Goal: Check status: Check status

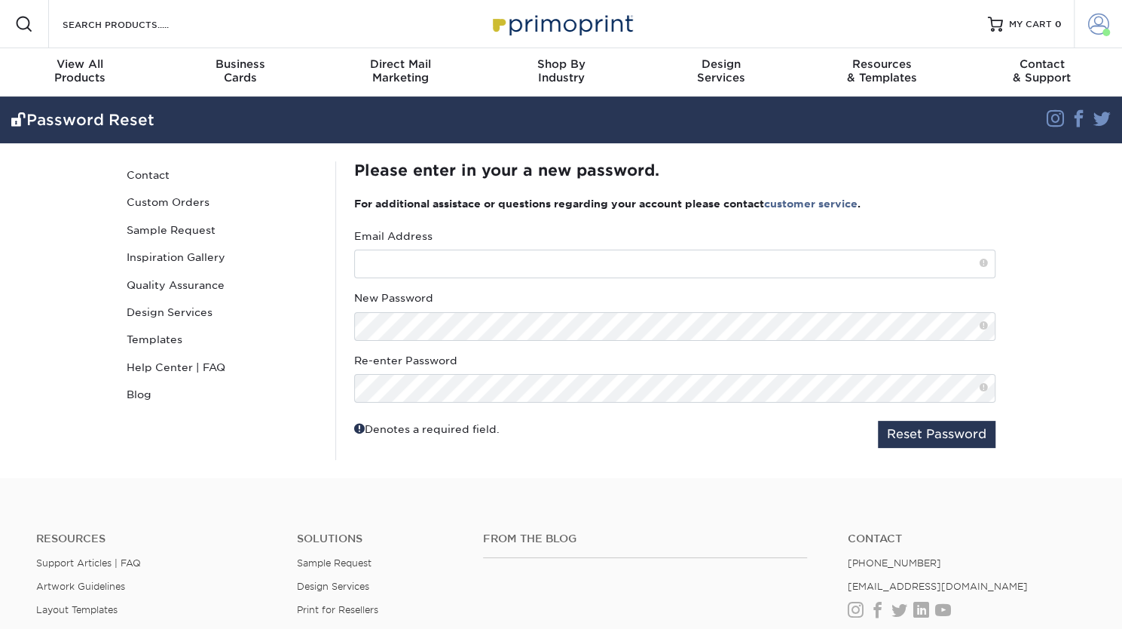
click at [1110, 28] on link "Account" at bounding box center [1098, 24] width 48 height 48
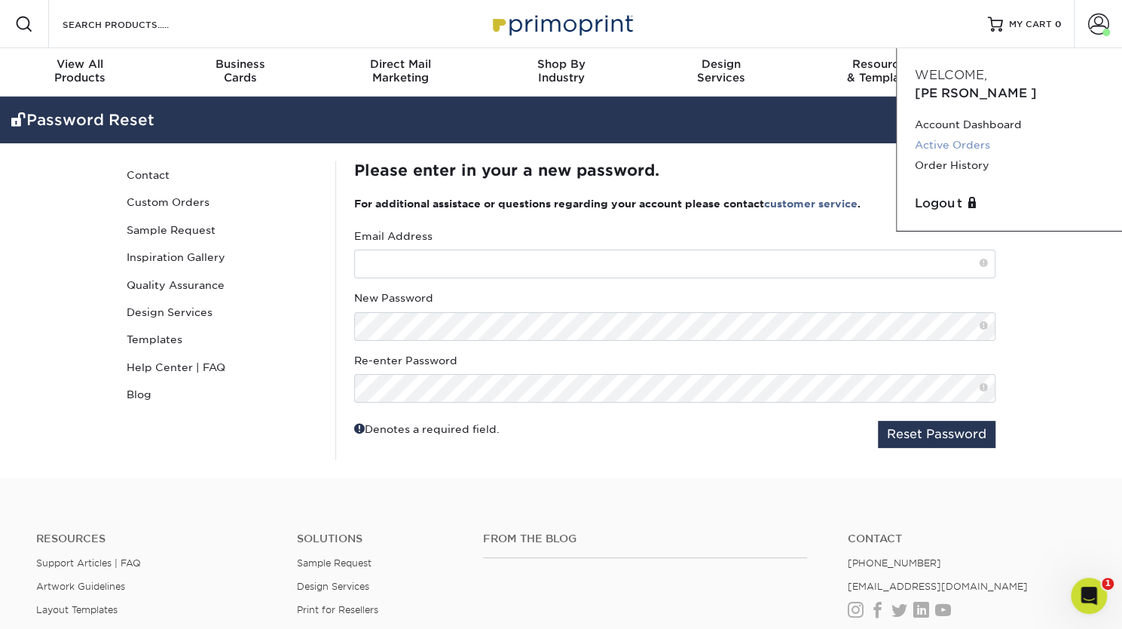
click at [966, 135] on link "Active Orders" at bounding box center [1009, 145] width 189 height 20
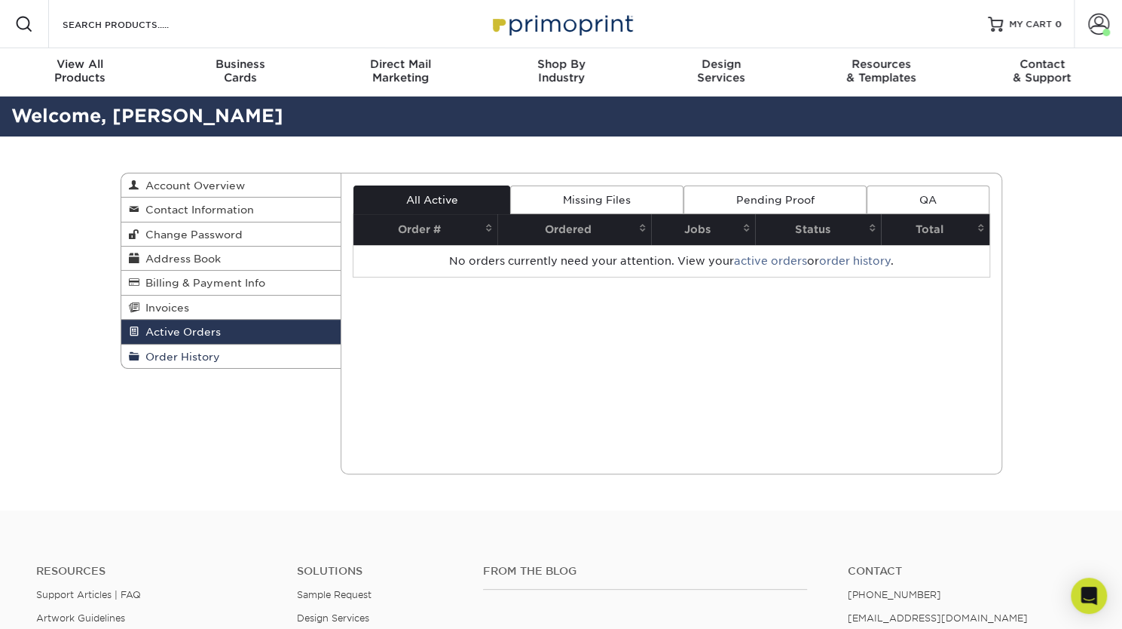
click at [237, 346] on link "Order History" at bounding box center [231, 355] width 220 height 23
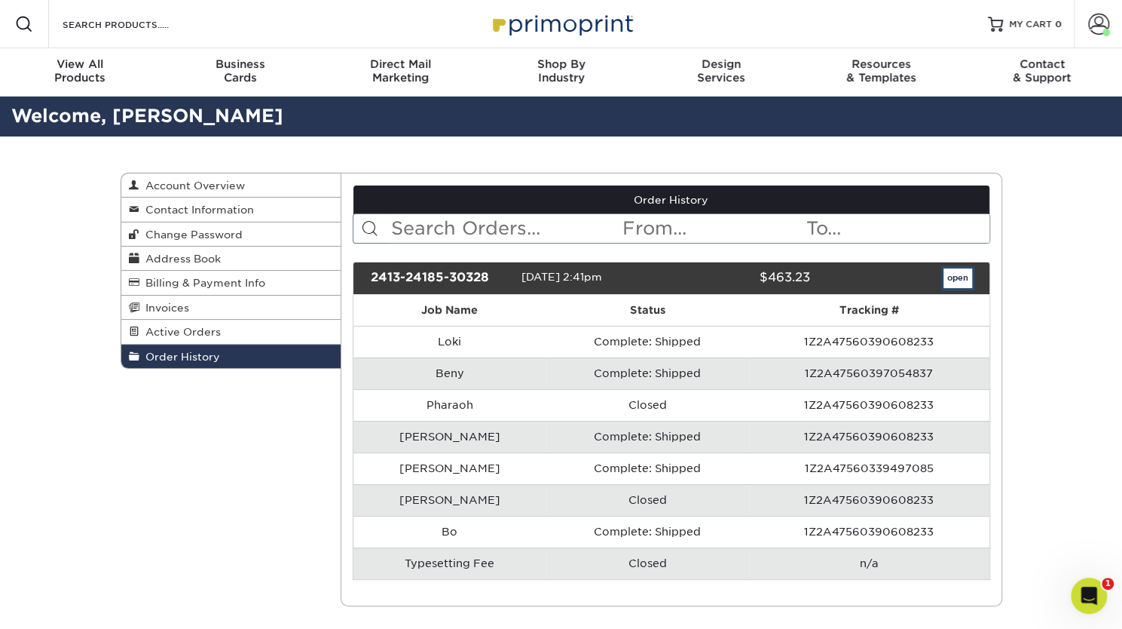
click at [959, 275] on link "open" at bounding box center [958, 278] width 29 height 20
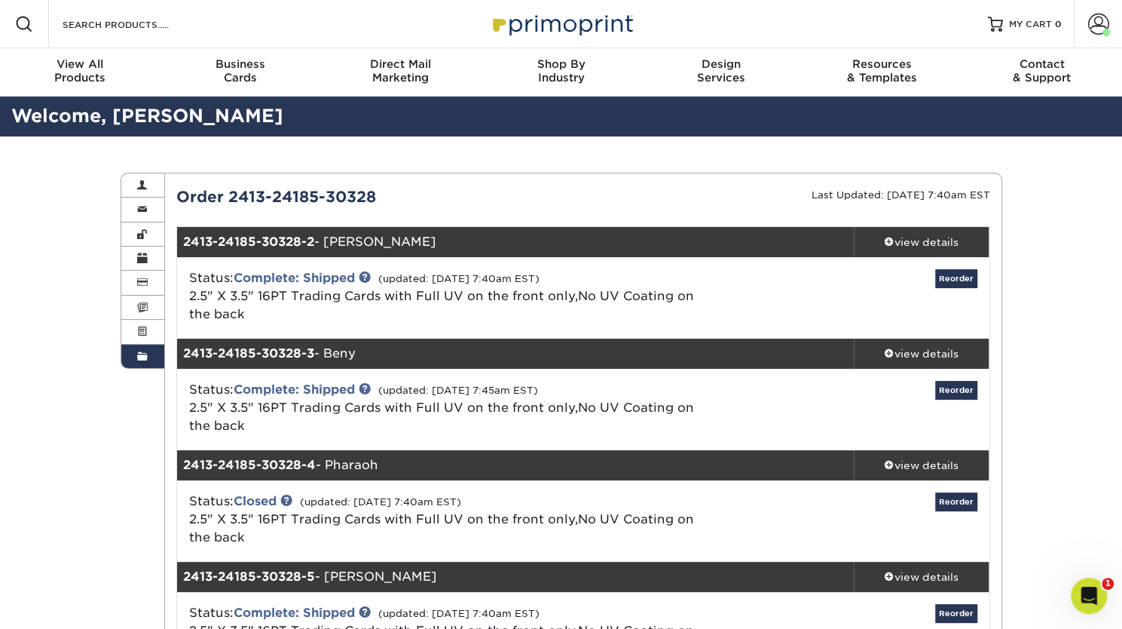
drag, startPoint x: 230, startPoint y: 191, endPoint x: 372, endPoint y: 186, distance: 142.6
click at [372, 186] on div "Order 2413-24185-30328" at bounding box center [374, 196] width 418 height 23
copy div "2413-24185-30328"
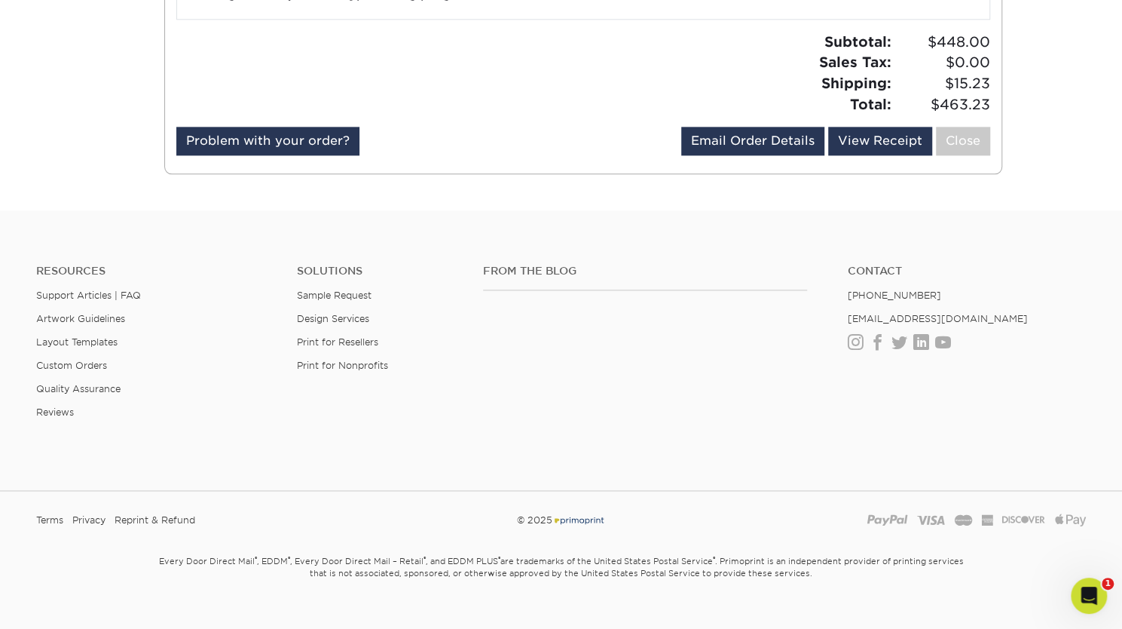
scroll to position [1104, 0]
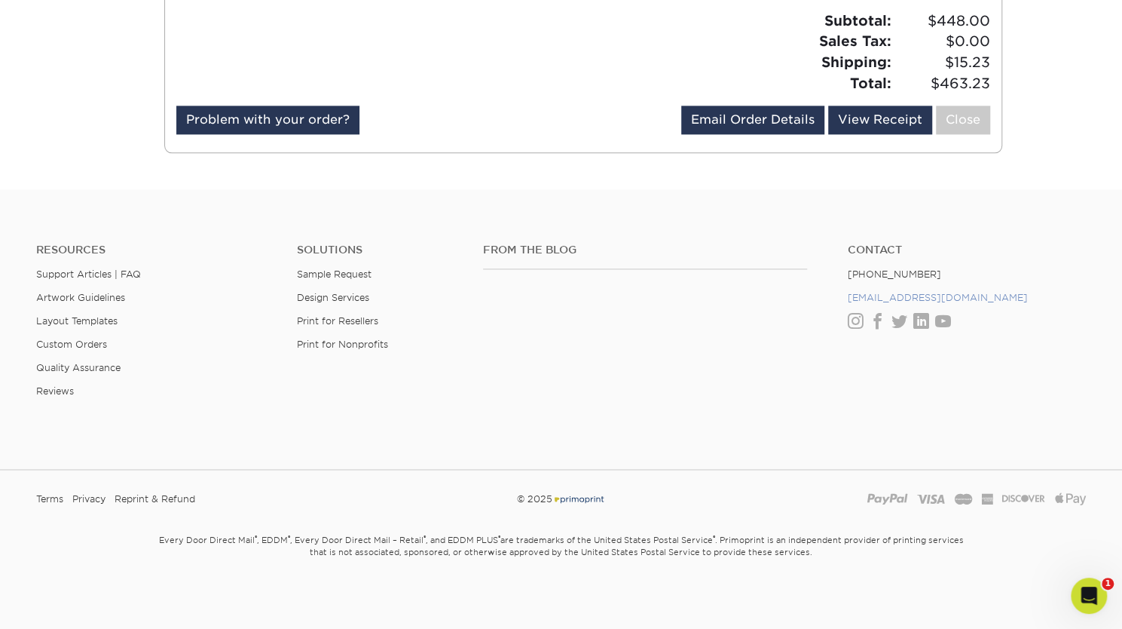
click at [852, 295] on link "[EMAIL_ADDRESS][DOMAIN_NAME]" at bounding box center [938, 297] width 180 height 11
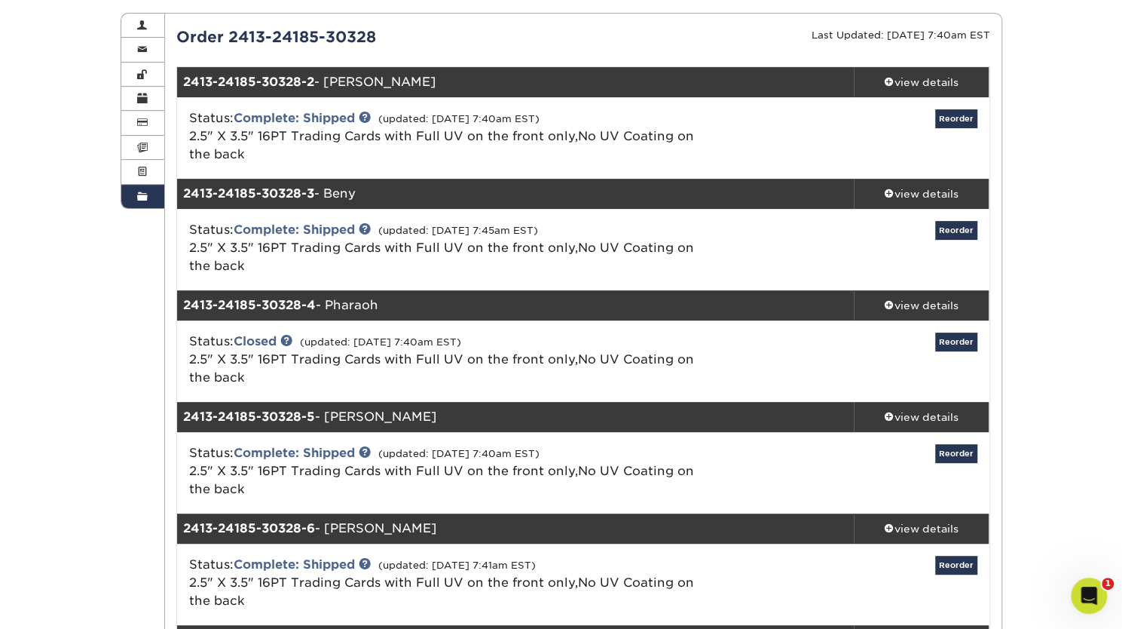
scroll to position [158, 0]
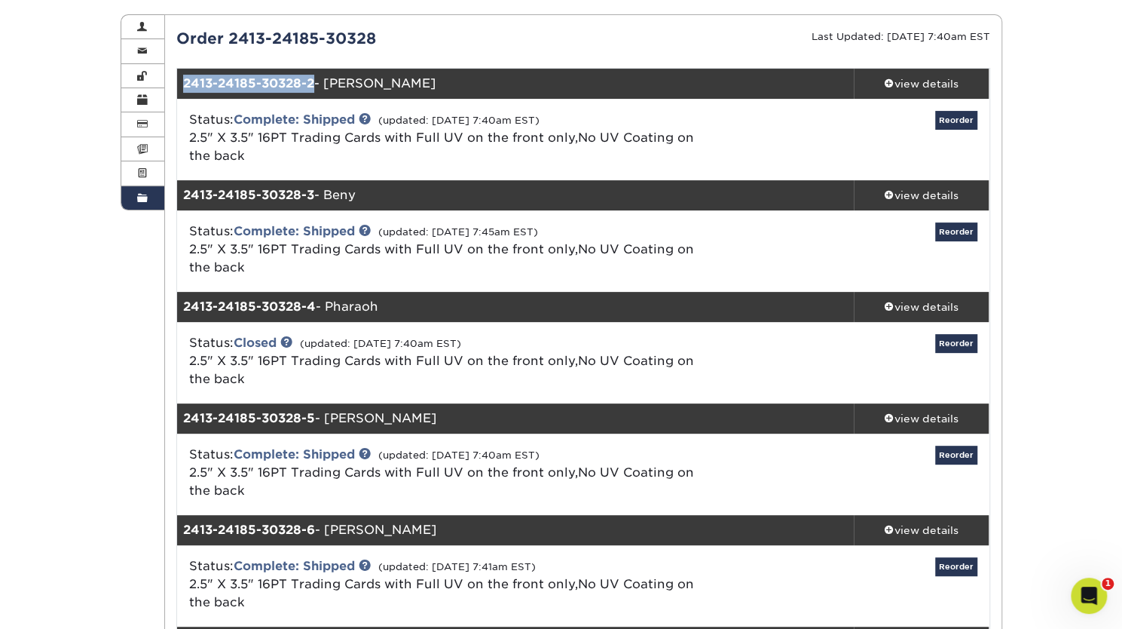
drag, startPoint x: 185, startPoint y: 85, endPoint x: 312, endPoint y: 83, distance: 127.4
click at [312, 83] on strong "2413-24185-30328-2" at bounding box center [248, 83] width 131 height 14
click at [244, 83] on strong "2413-24185-30328-2" at bounding box center [248, 83] width 131 height 14
drag, startPoint x: 183, startPoint y: 82, endPoint x: 360, endPoint y: 84, distance: 177.1
click at [360, 84] on div "2413-24185-30328-2 - Loki" at bounding box center [515, 84] width 677 height 30
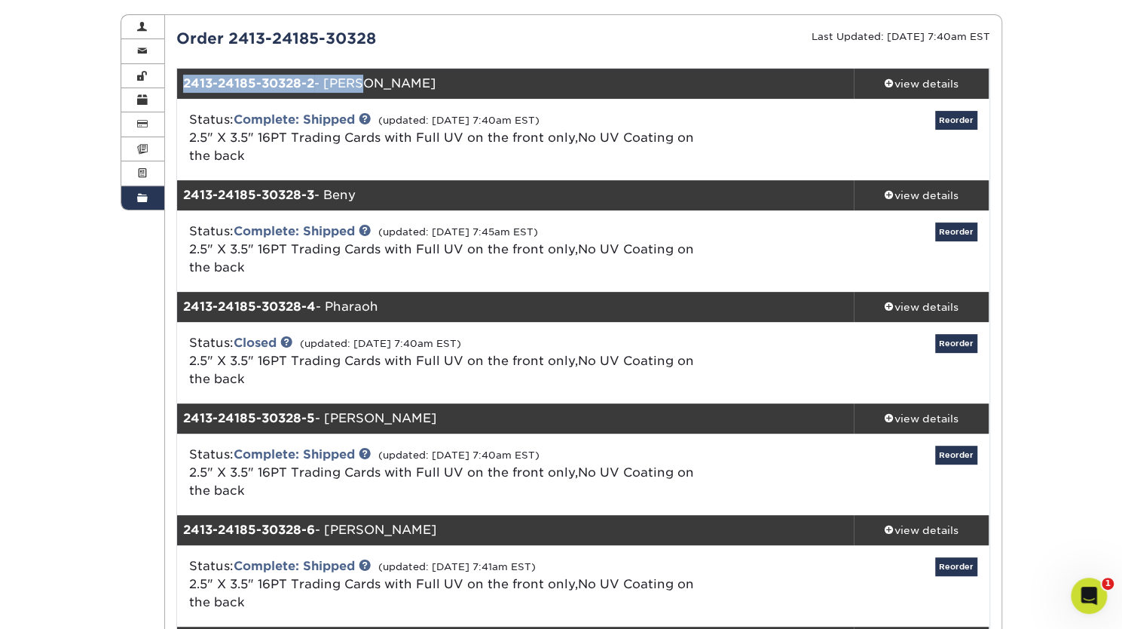
copy div "2413-24185-30328-2 - Loki"
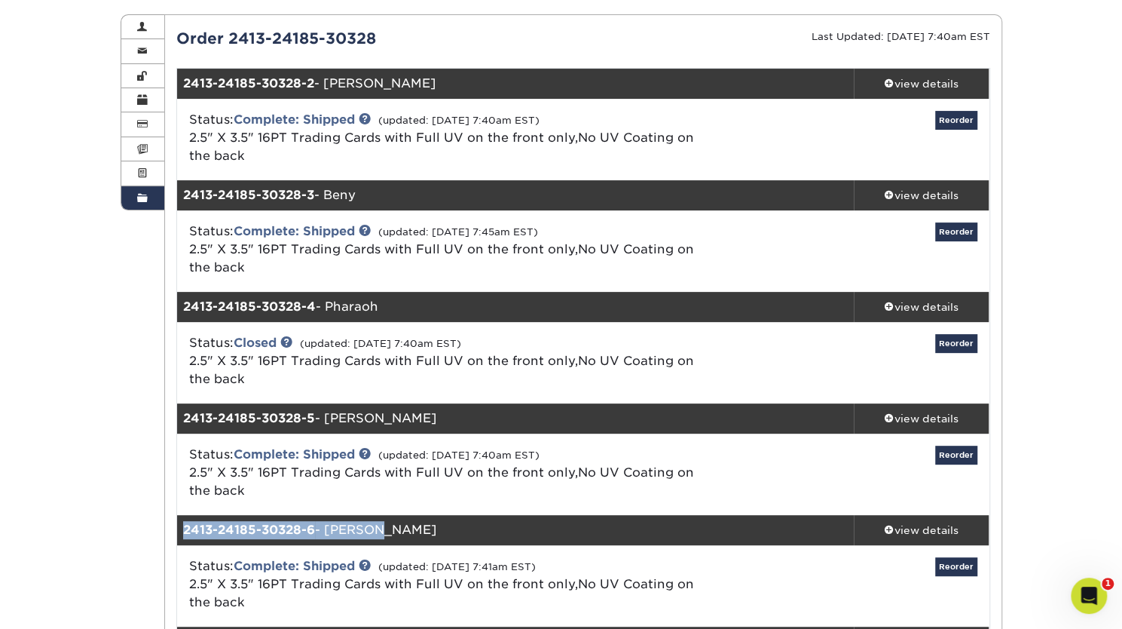
drag, startPoint x: 183, startPoint y: 525, endPoint x: 383, endPoint y: 534, distance: 200.0
click at [383, 534] on div "2413-24185-30328-6 - Kinsey" at bounding box center [515, 530] width 677 height 30
copy div "2413-24185-30328-6 - Kinsey"
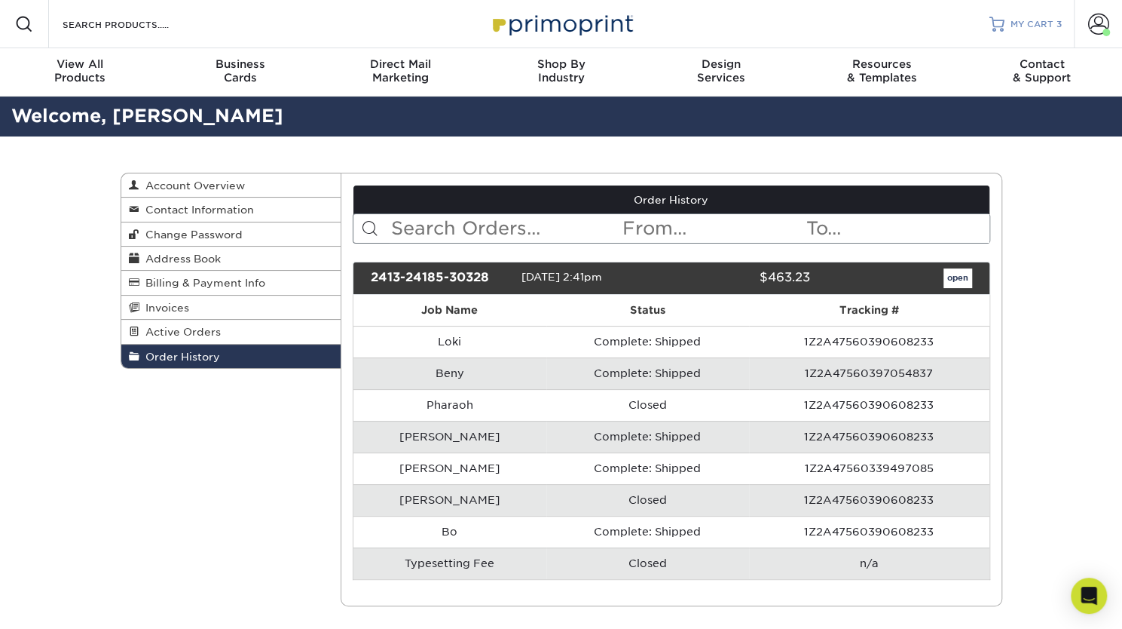
click at [1046, 31] on link "MY CART 3" at bounding box center [1026, 24] width 72 height 48
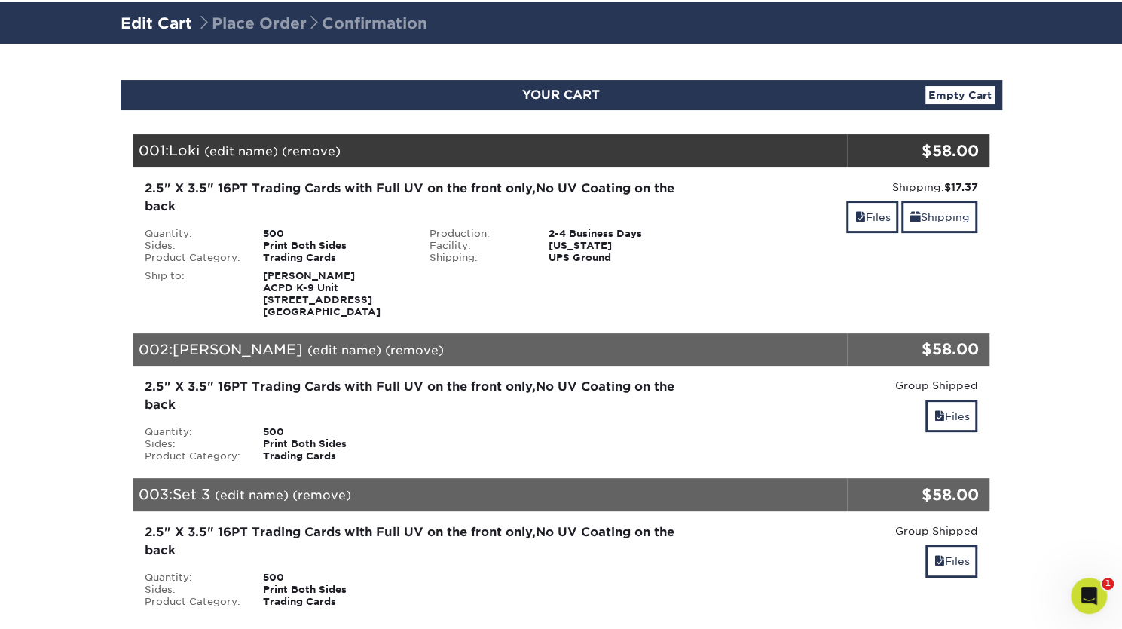
scroll to position [163, 0]
